Goal: Navigation & Orientation: Find specific page/section

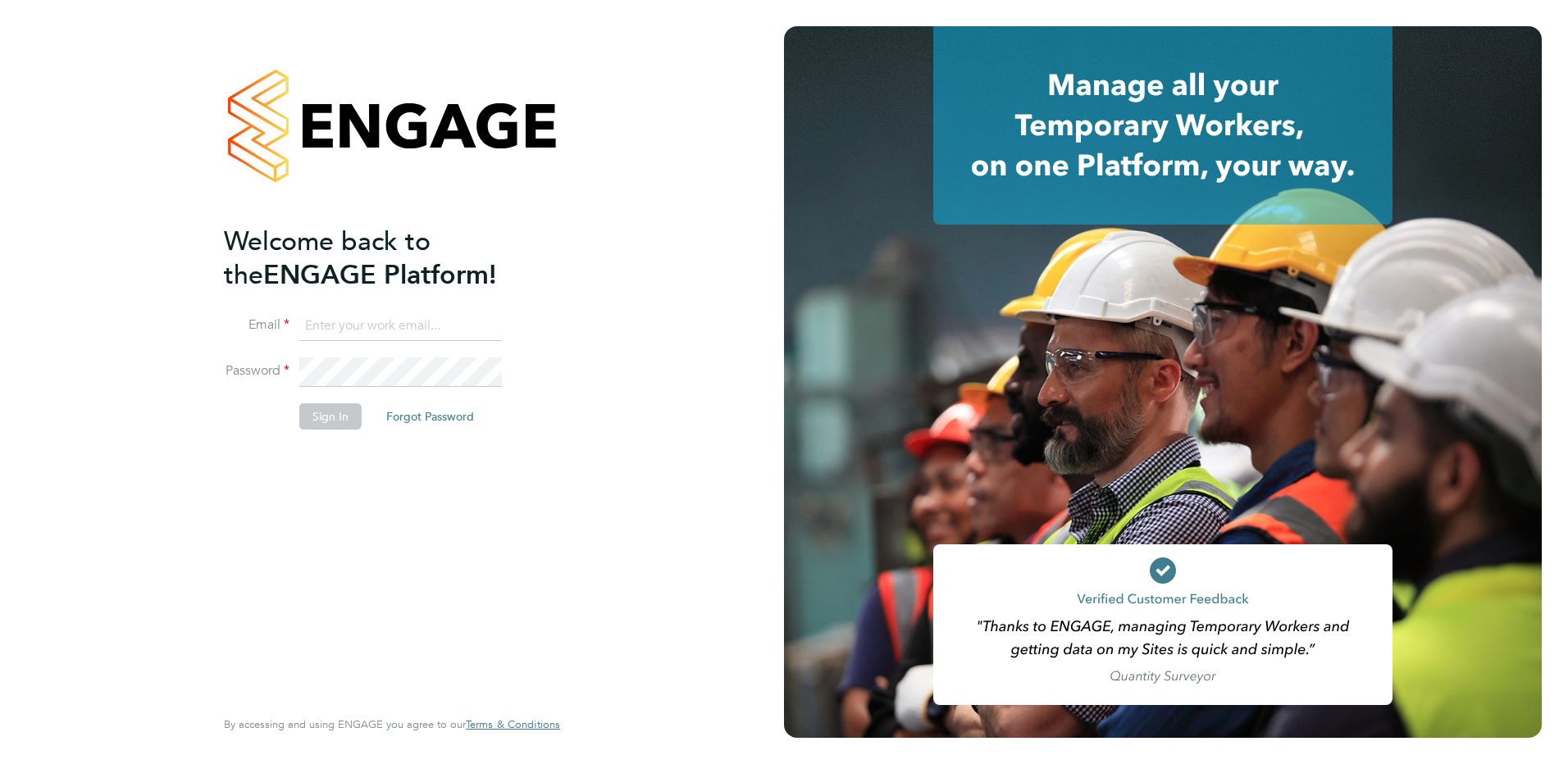
click at [366, 337] on input at bounding box center [400, 327] width 203 height 30
type input "matthew.soulsby@prsjobs.com"
click at [329, 406] on button "Sign In" at bounding box center [330, 417] width 62 height 26
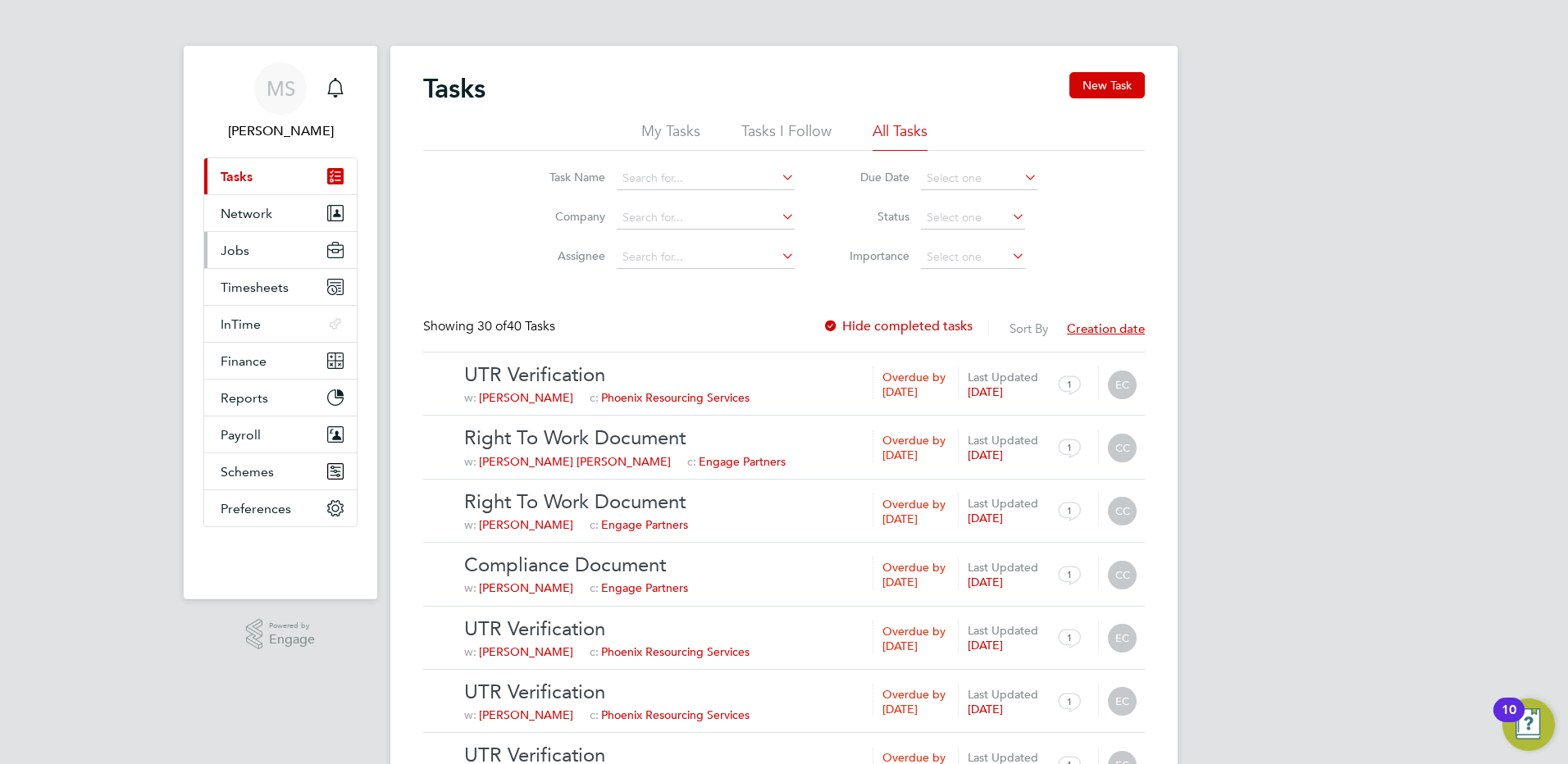
click at [239, 245] on span "Jobs" at bounding box center [234, 251] width 29 height 16
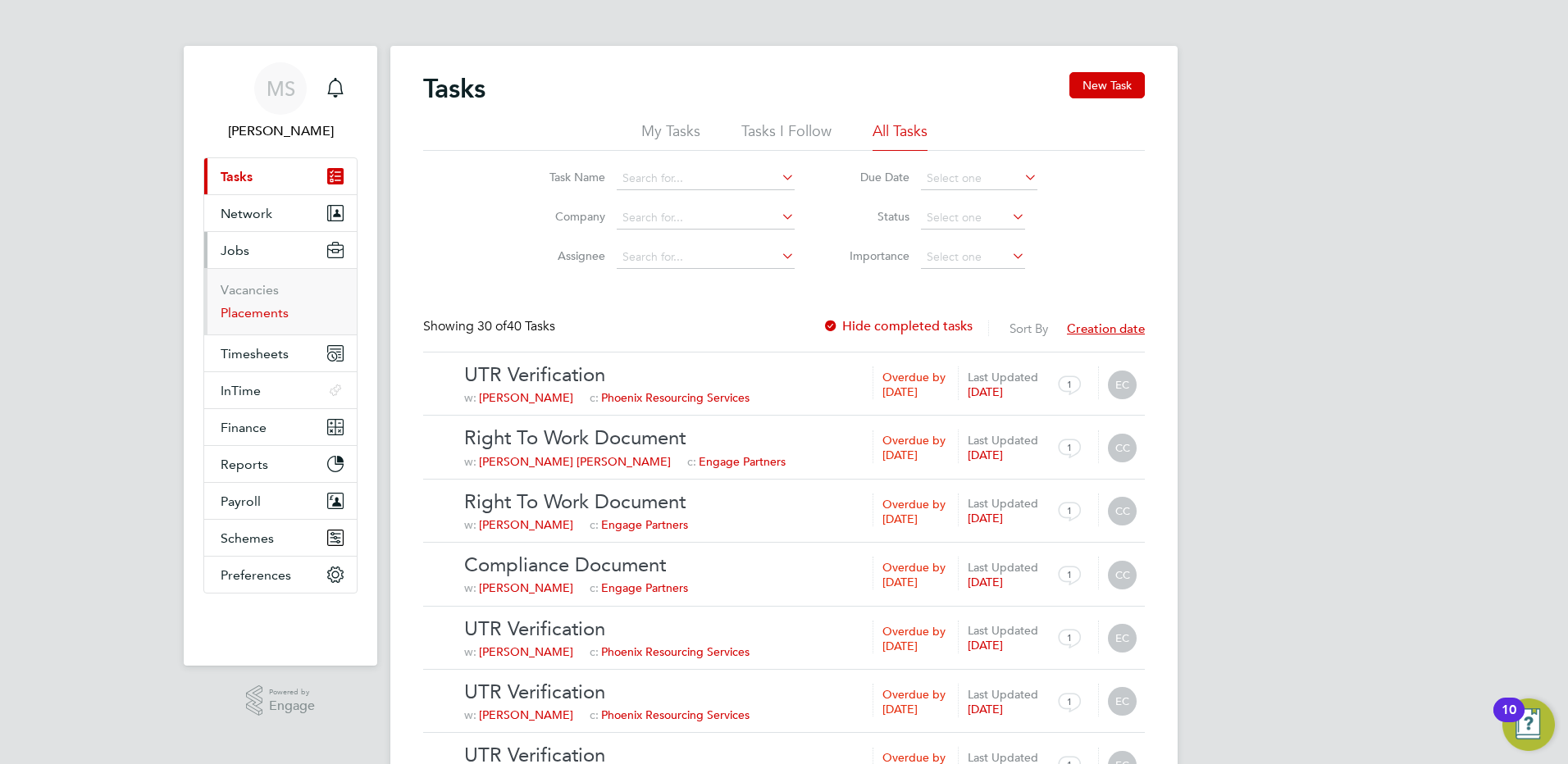
click at [267, 314] on link "Placements" at bounding box center [254, 313] width 68 height 16
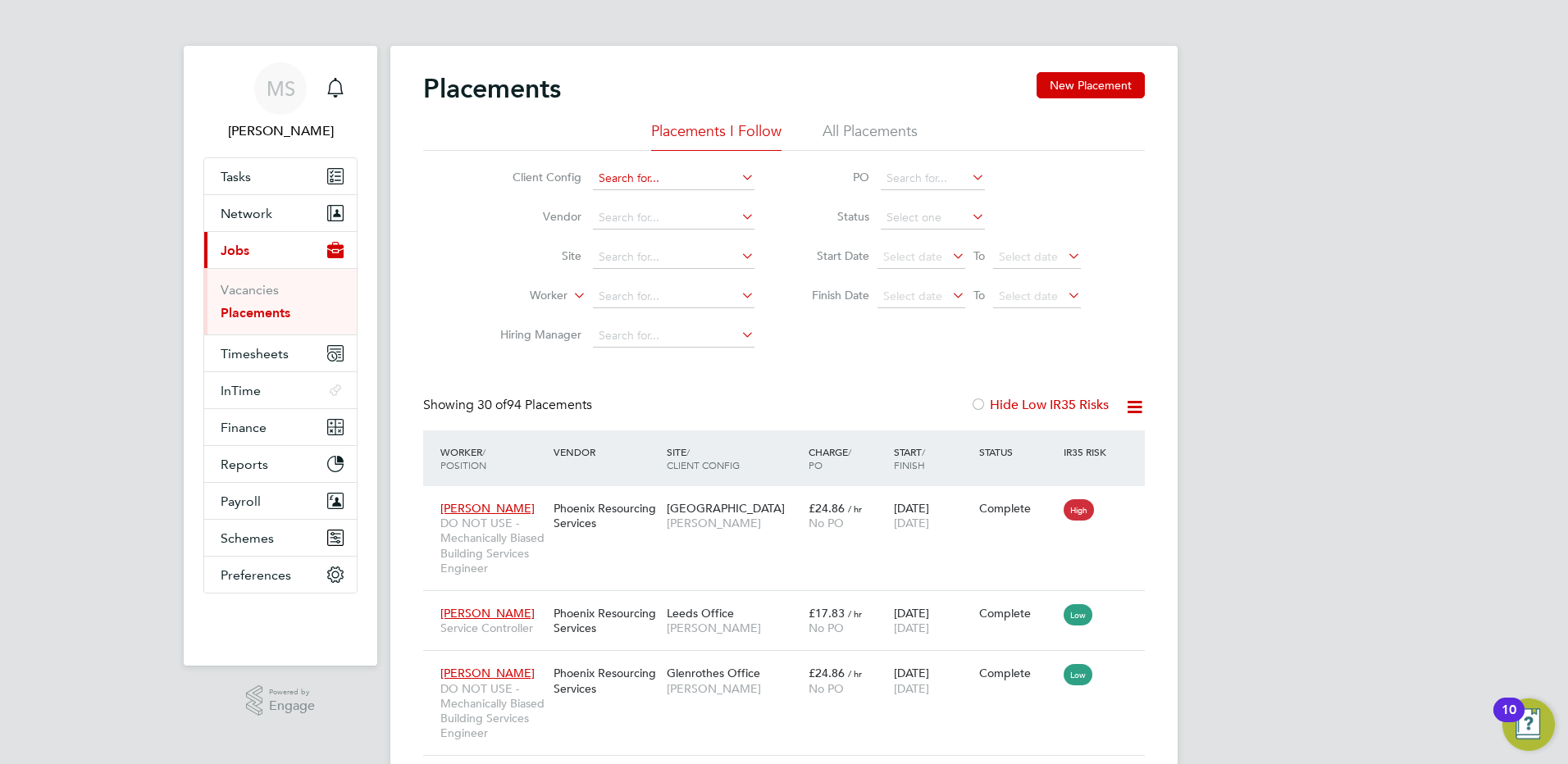
click at [647, 181] on input at bounding box center [673, 178] width 162 height 23
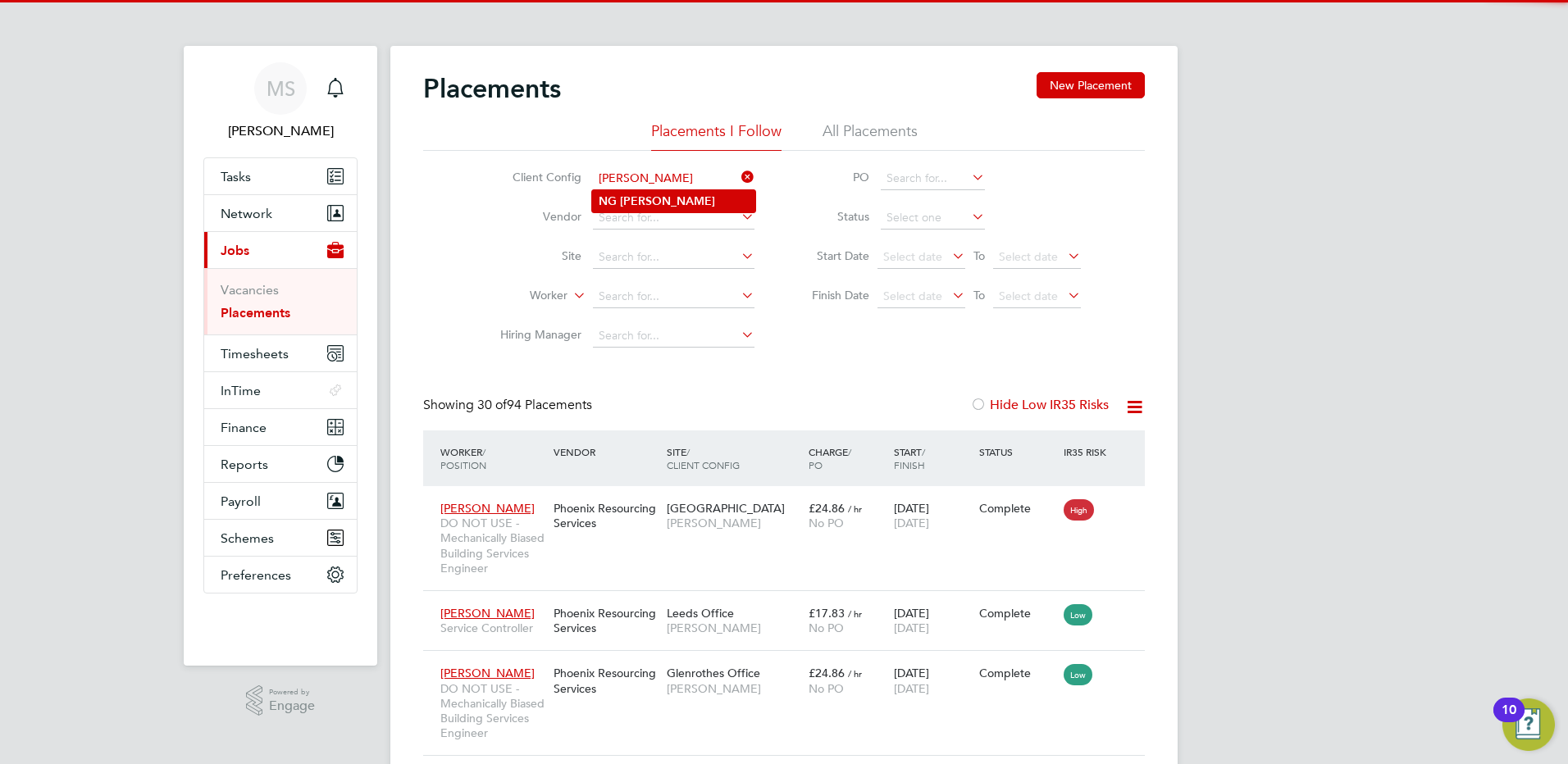
type input "[PERSON_NAME]"
click at [653, 199] on li "NG Bailey" at bounding box center [673, 201] width 163 height 22
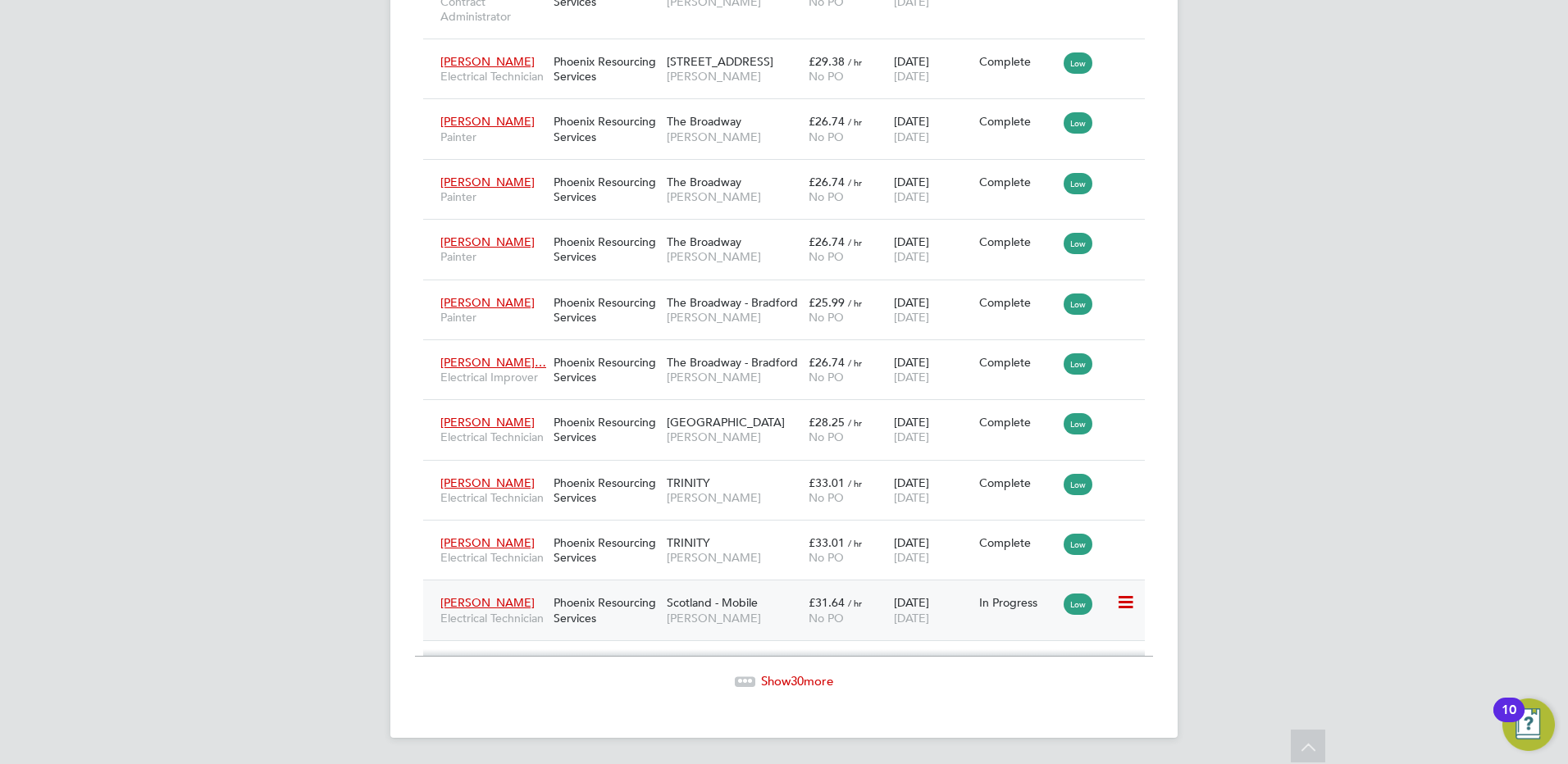
click at [639, 618] on div "Phoenix Resourcing Services" at bounding box center [606, 610] width 113 height 46
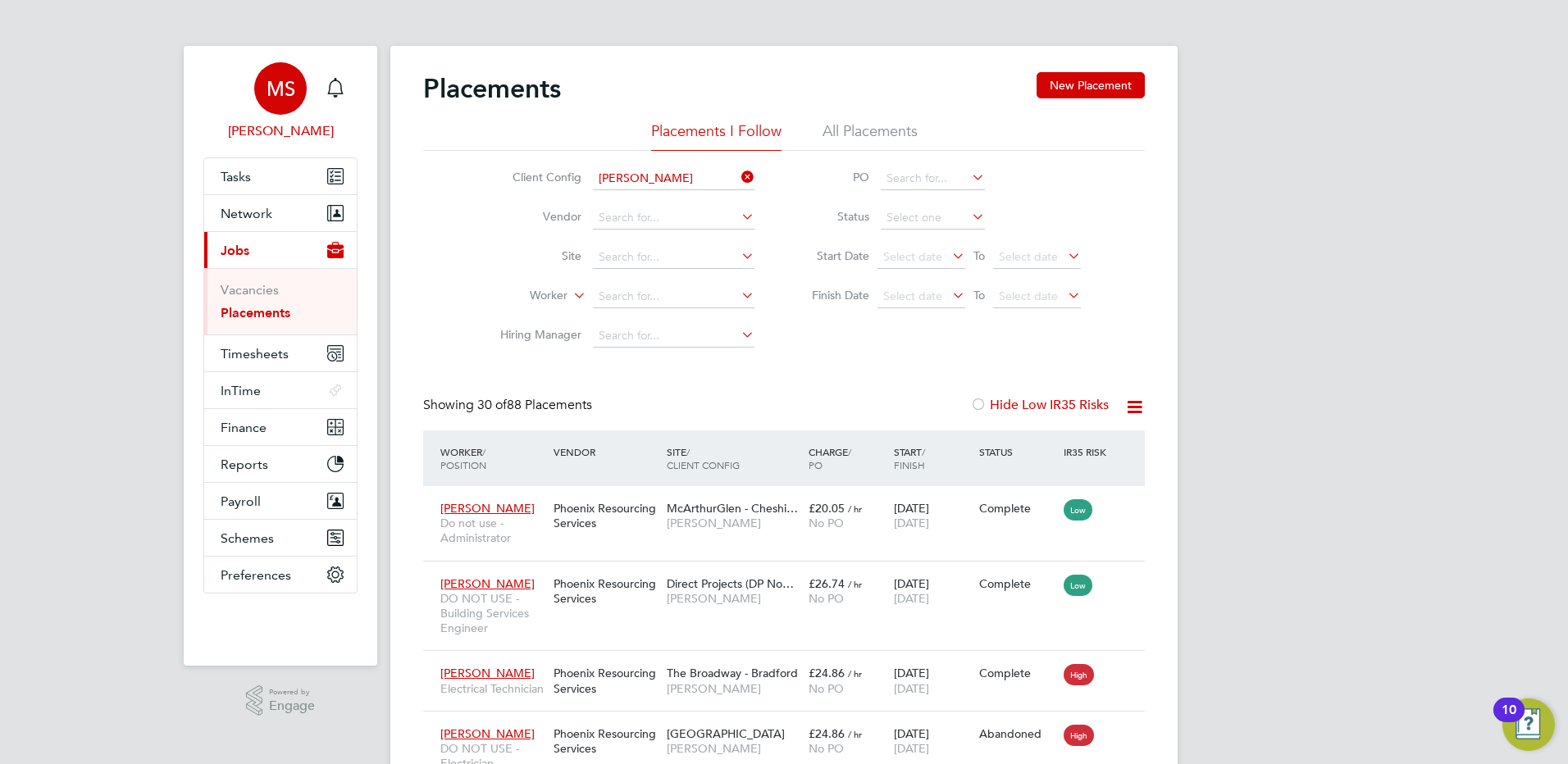
click at [273, 135] on span "[PERSON_NAME]" at bounding box center [281, 131] width 154 height 20
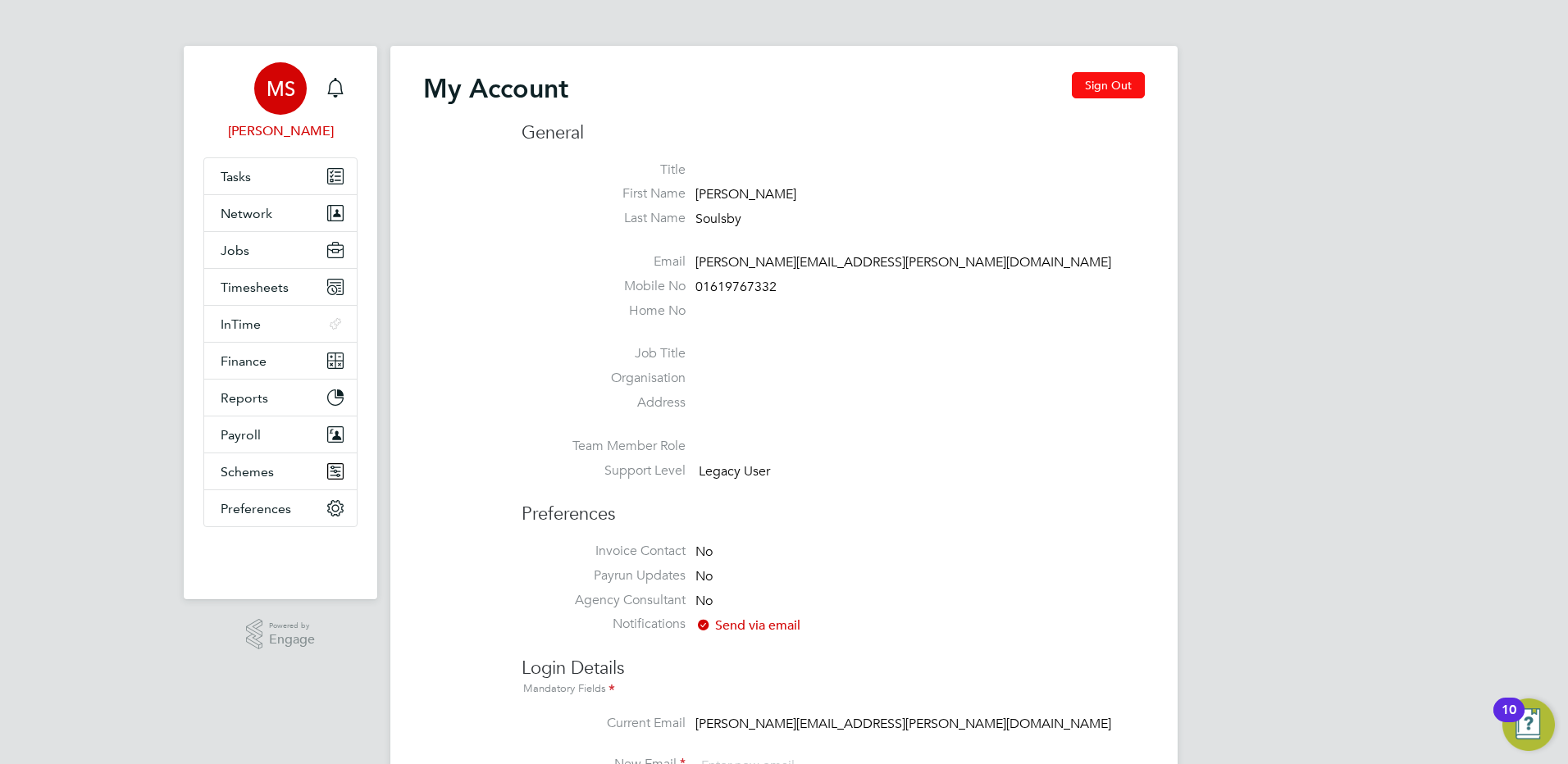
click at [1094, 89] on button "Sign Out" at bounding box center [1108, 86] width 73 height 26
